Goal: Information Seeking & Learning: Learn about a topic

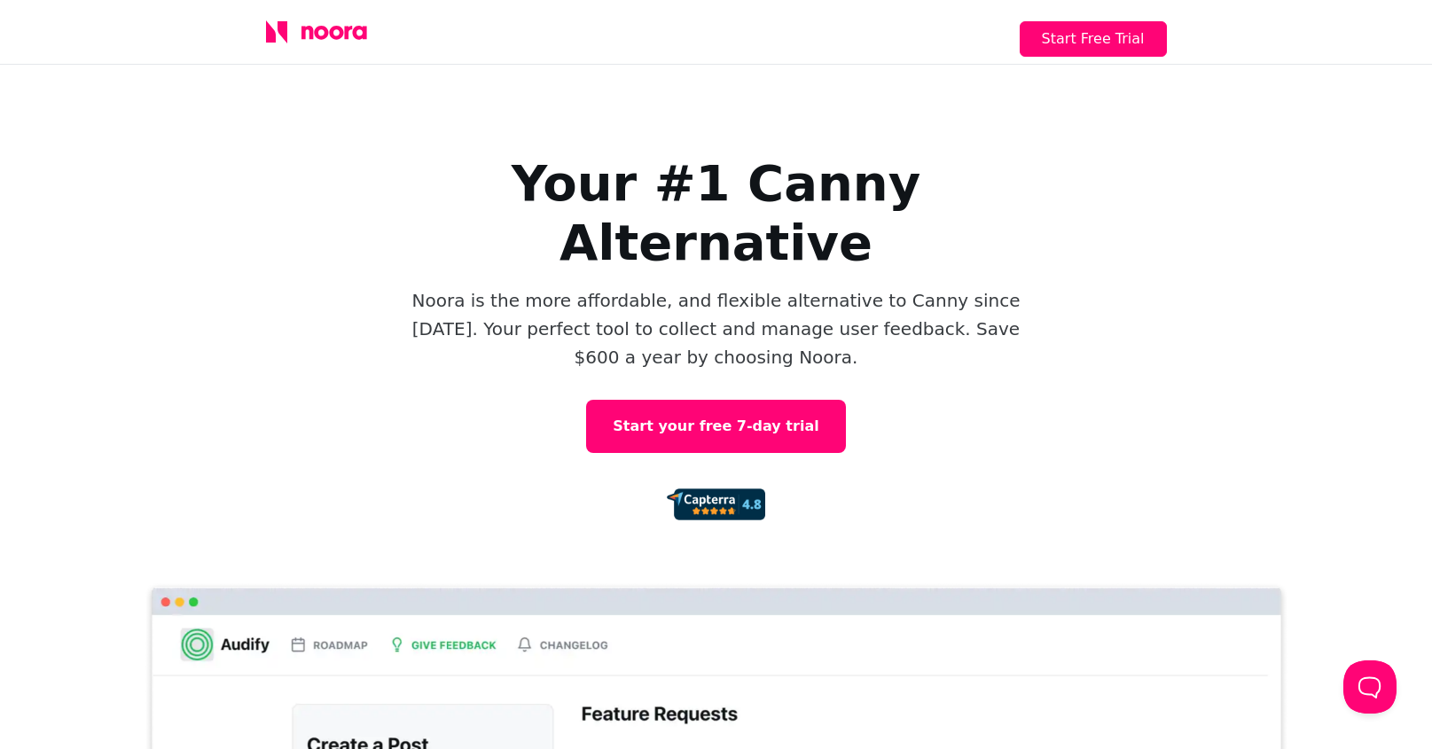
click at [342, 42] on icon at bounding box center [316, 31] width 101 height 23
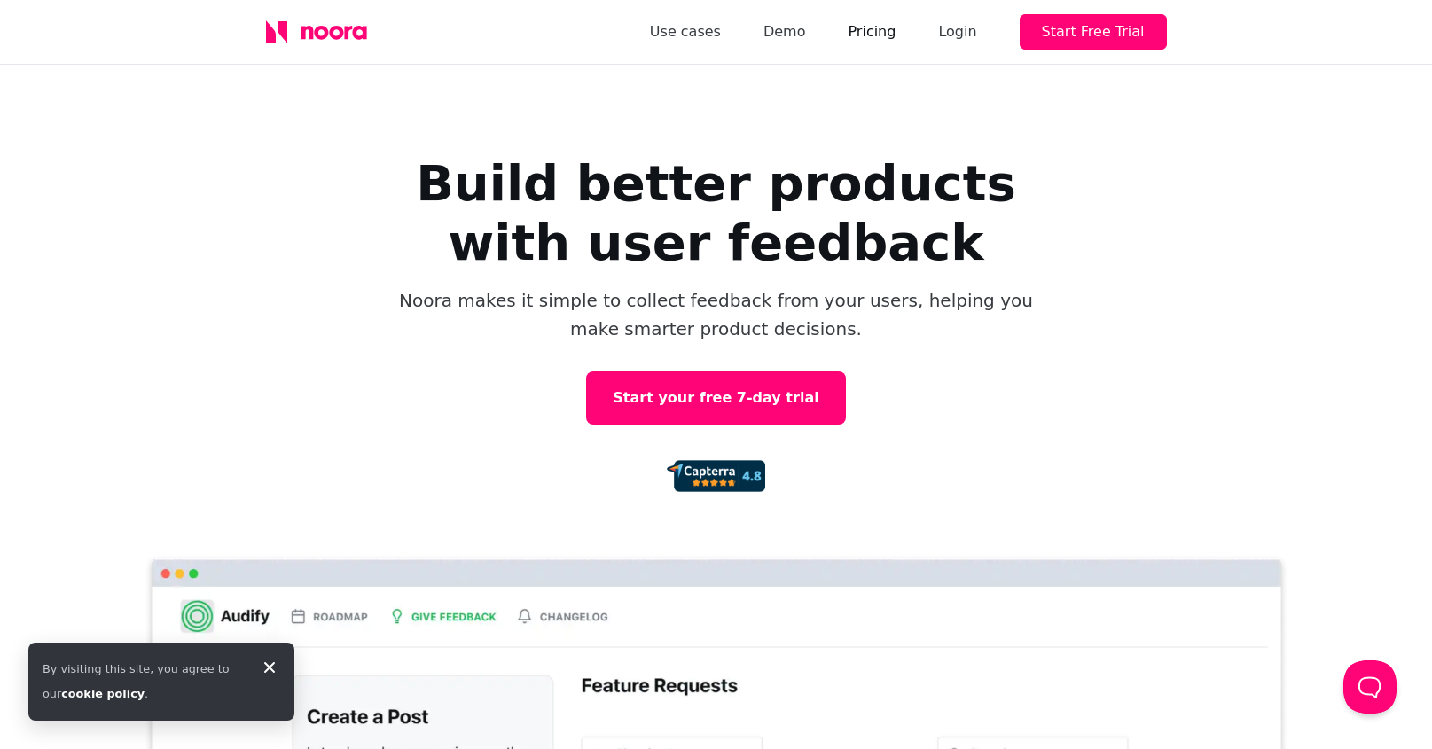
click at [874, 31] on link "Pricing" at bounding box center [872, 32] width 48 height 25
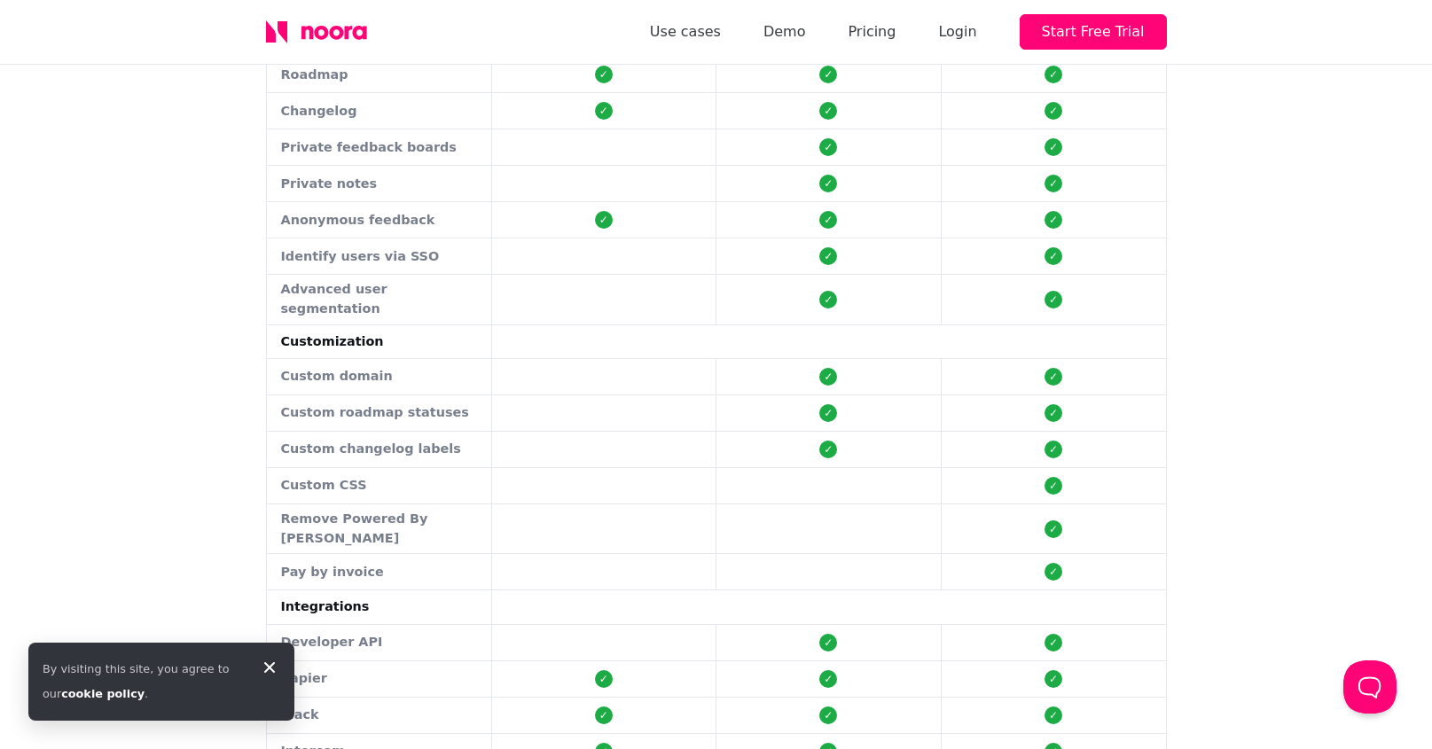
scroll to position [580, 0]
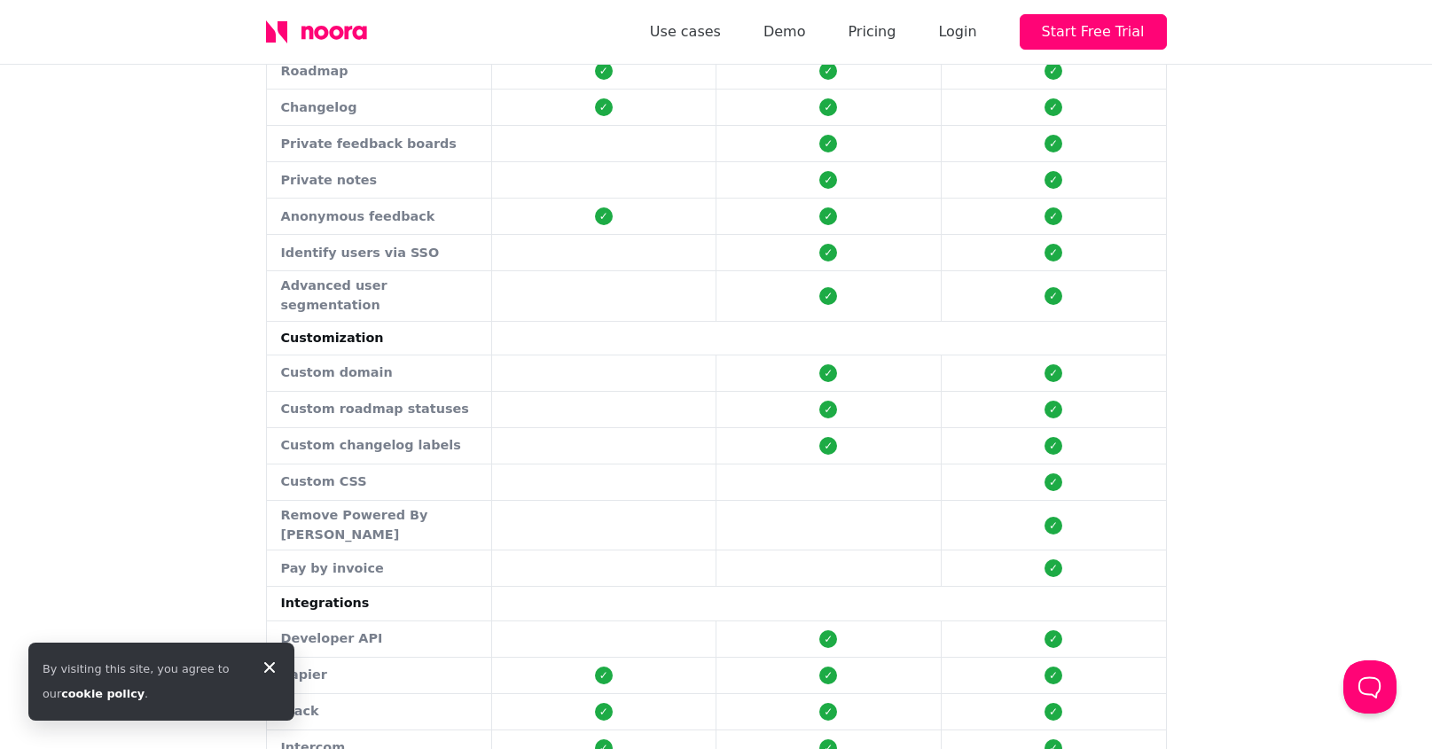
click at [255, 671] on div "By visiting this site, you agree to our cookie policy ." at bounding box center [161, 682] width 266 height 78
click at [271, 667] on icon at bounding box center [269, 667] width 21 height 21
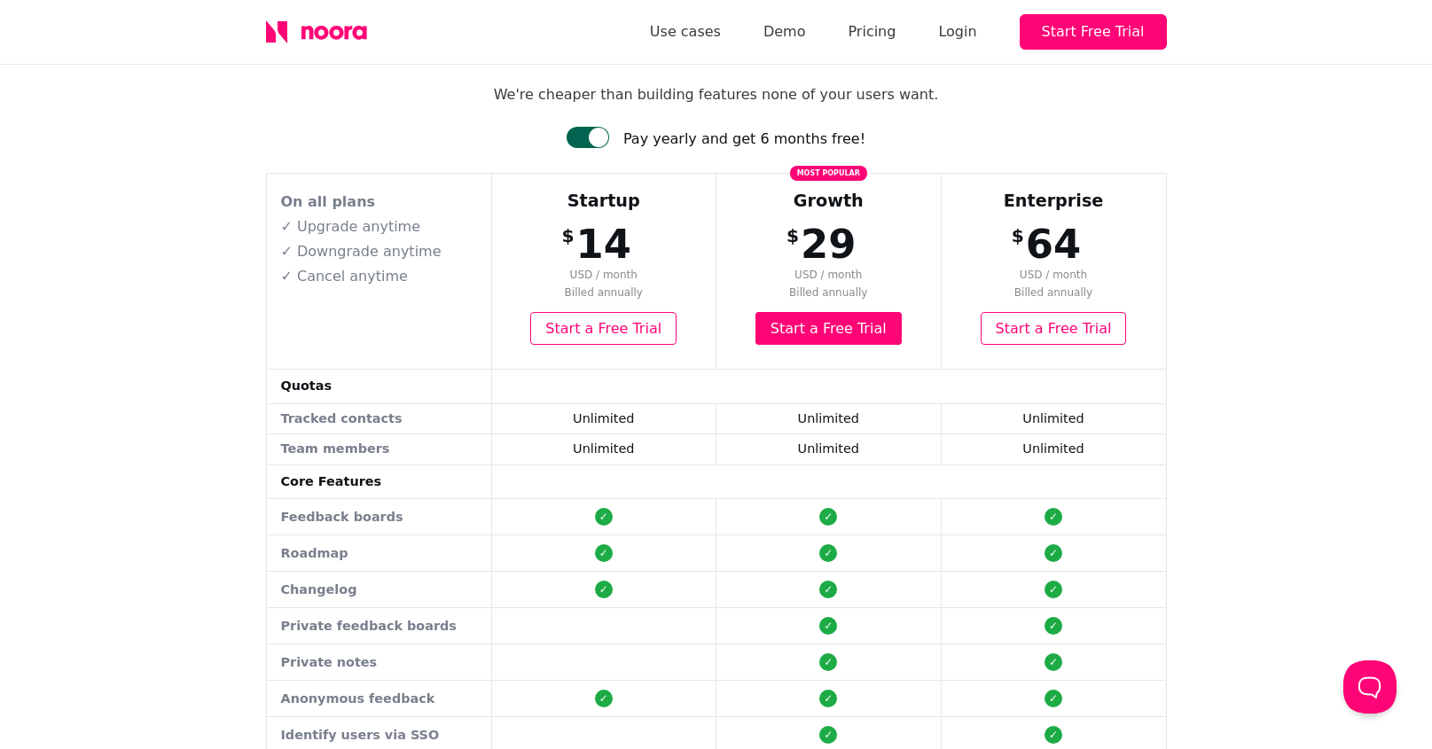
scroll to position [0, 0]
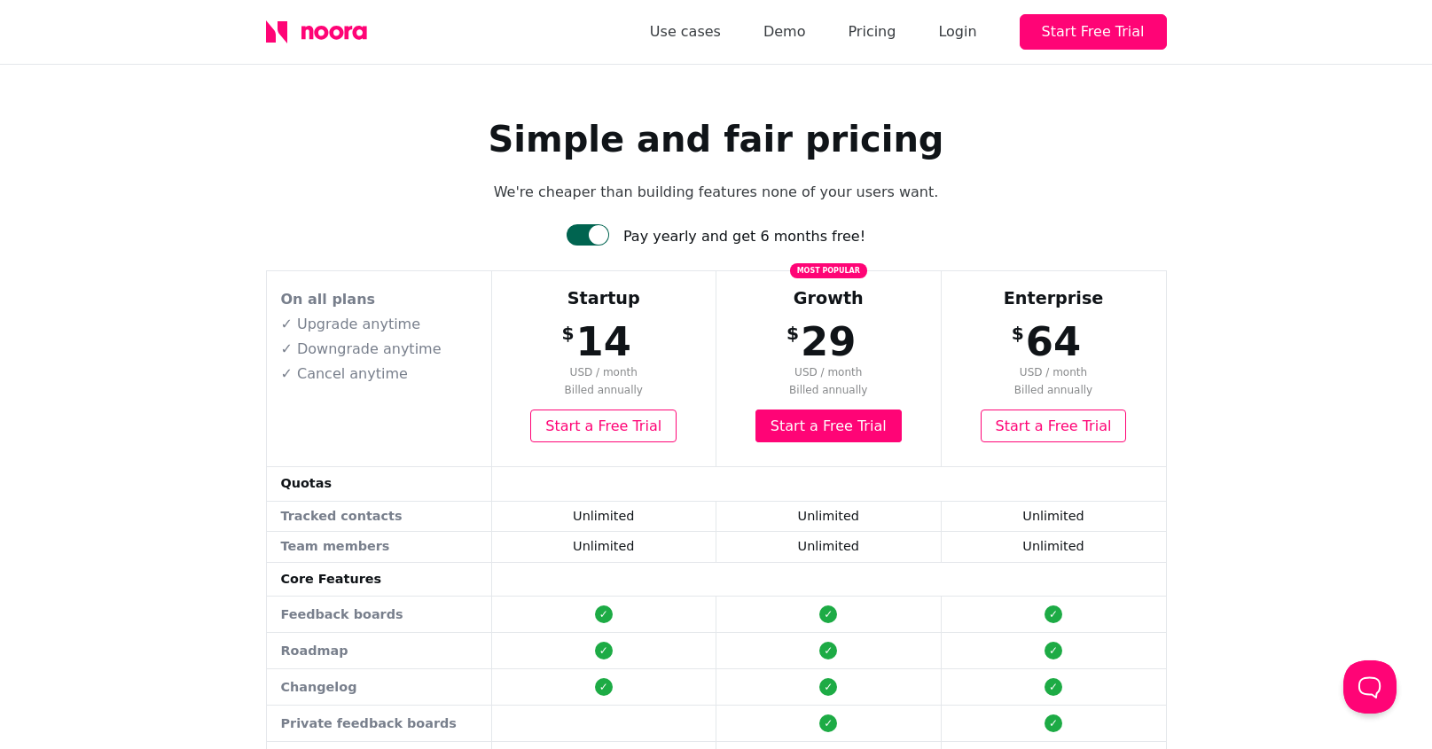
click at [596, 236] on div at bounding box center [587, 234] width 43 height 21
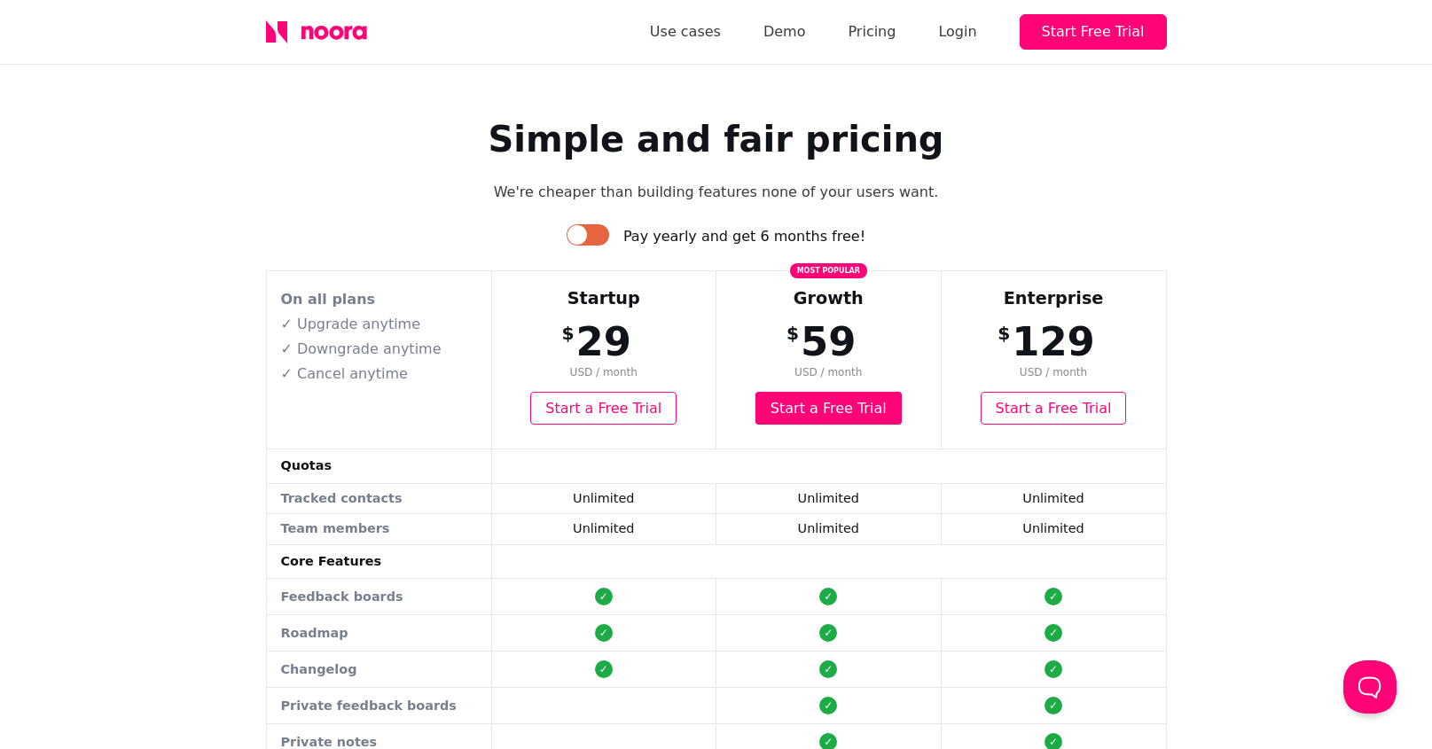
click at [600, 239] on div at bounding box center [587, 234] width 43 height 21
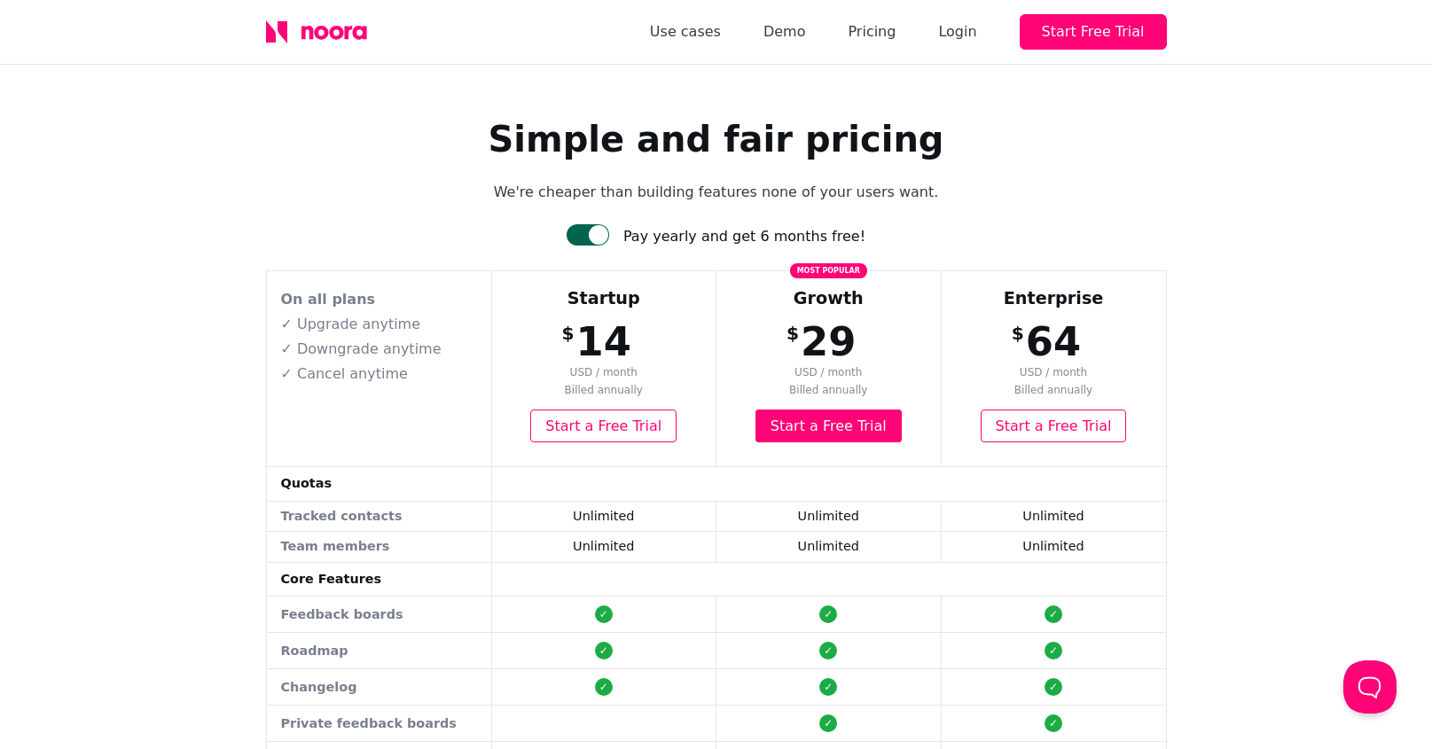
click at [821, 27] on div "Use cases Demo Pricing Login Start Free Trial" at bounding box center [908, 31] width 517 height 35
click at [797, 35] on link "Demo" at bounding box center [784, 32] width 43 height 25
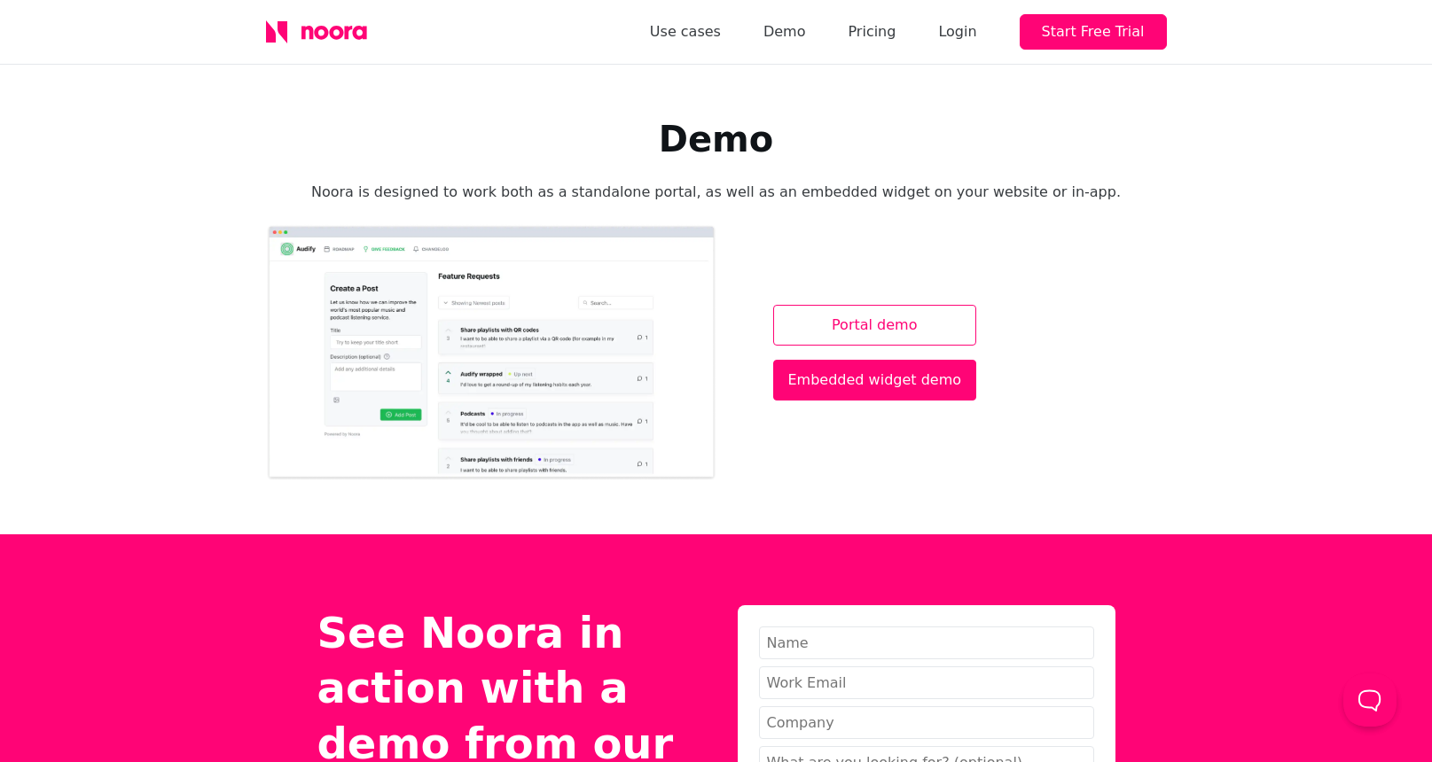
click at [890, 322] on link "Portal demo" at bounding box center [875, 325] width 204 height 41
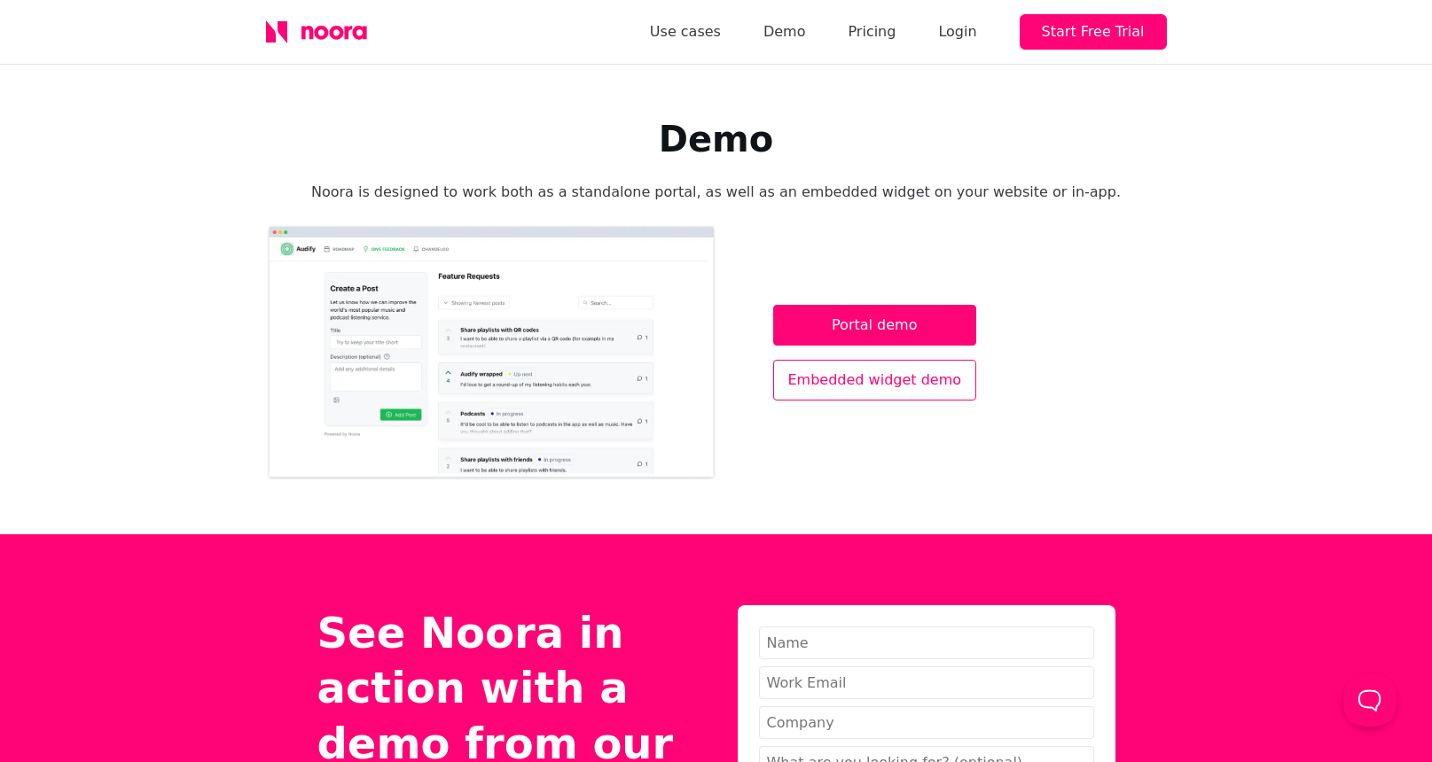
click at [851, 384] on link "Embedded widget demo" at bounding box center [875, 380] width 204 height 41
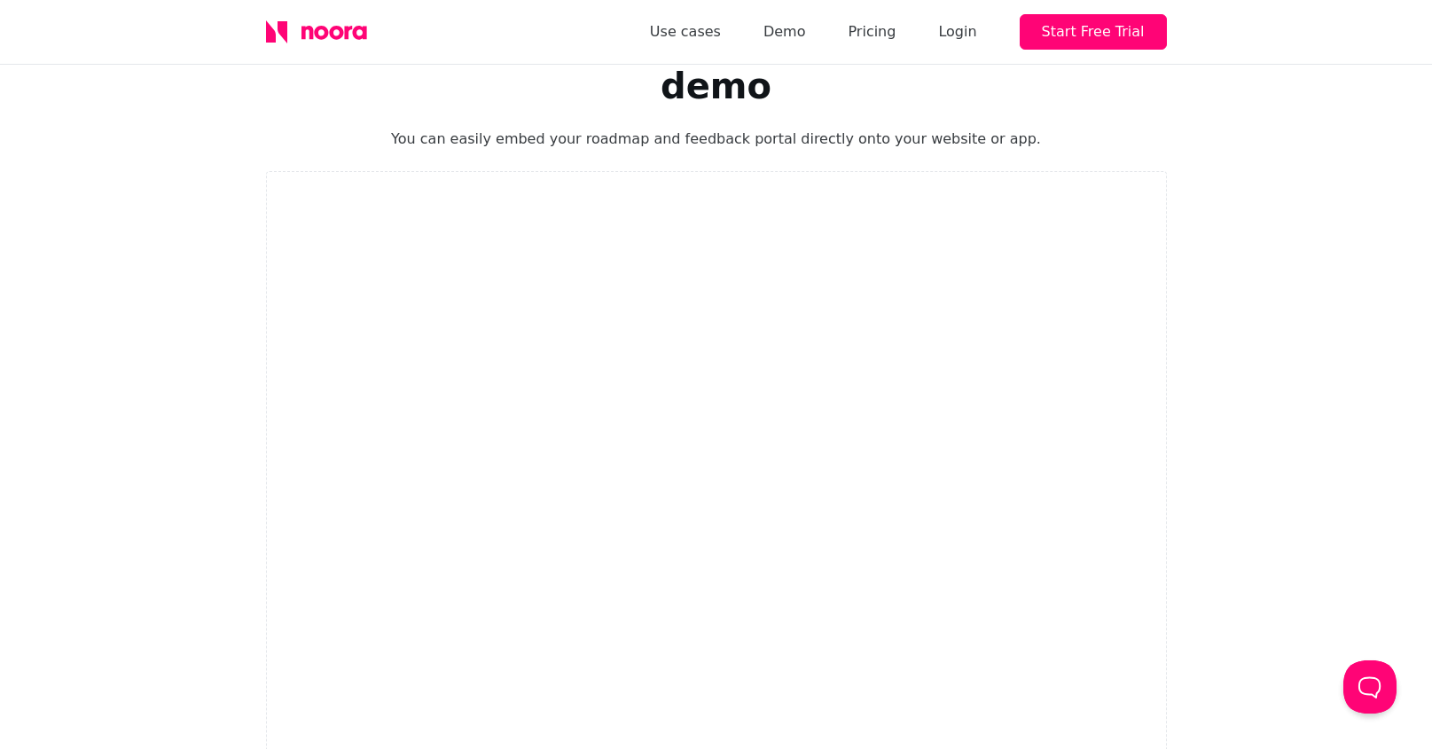
scroll to position [82, 0]
